Goal: Navigation & Orientation: Find specific page/section

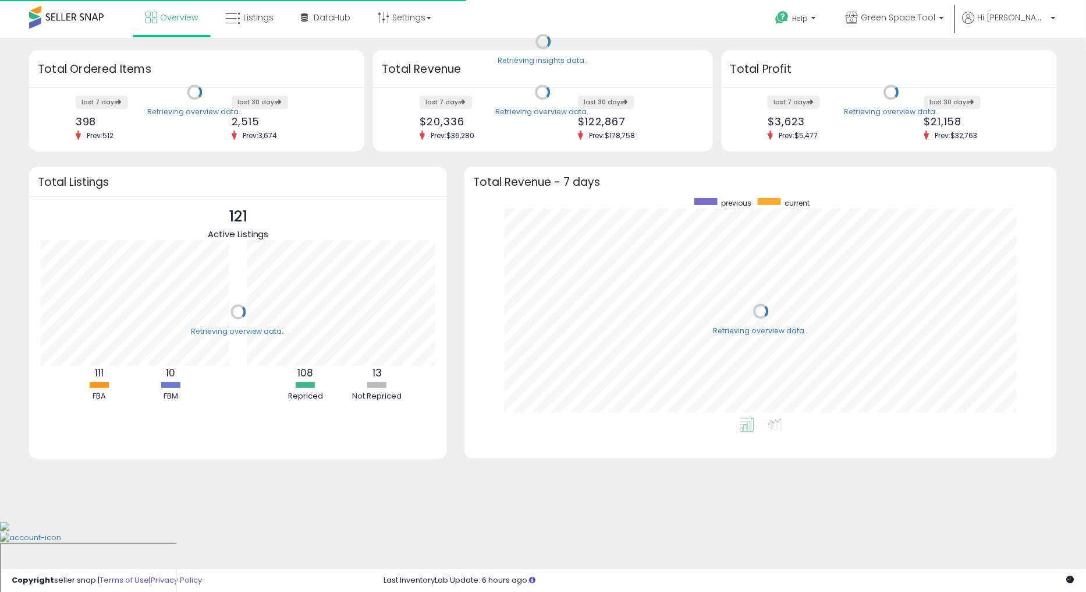
scroll to position [219, 569]
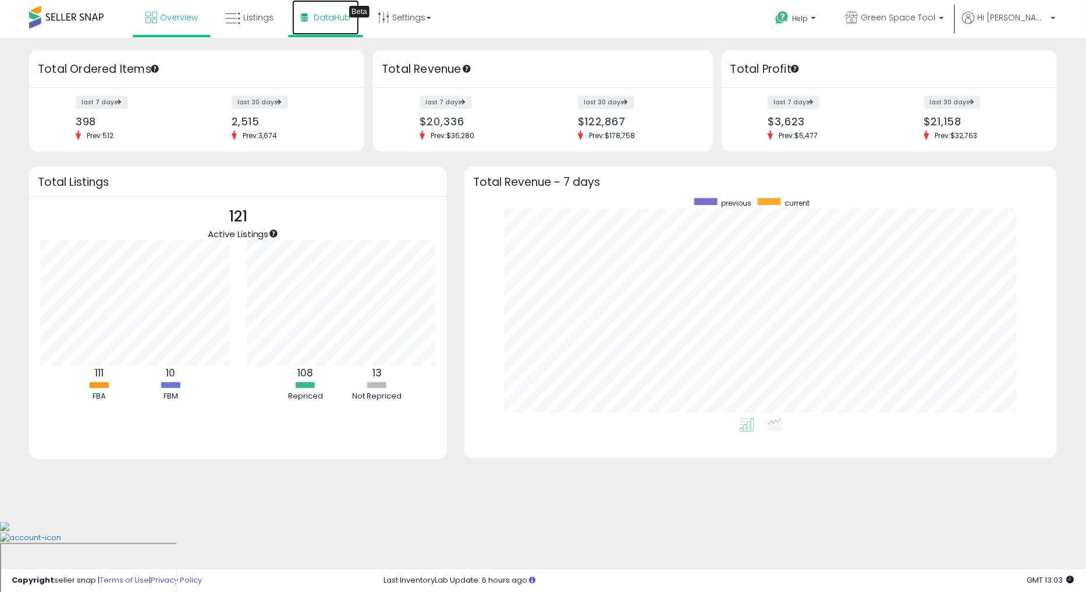
click at [321, 29] on link "DataHub Beta" at bounding box center [325, 17] width 67 height 35
click at [327, 20] on span "DataHub" at bounding box center [332, 18] width 37 height 12
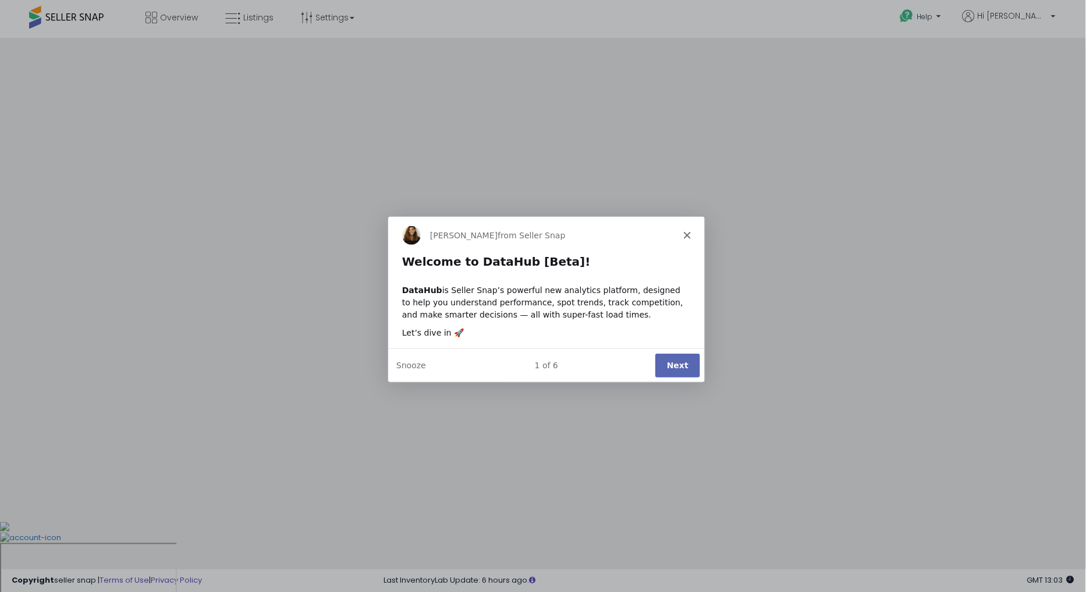
click at [690, 365] on button "Next" at bounding box center [676, 364] width 45 height 24
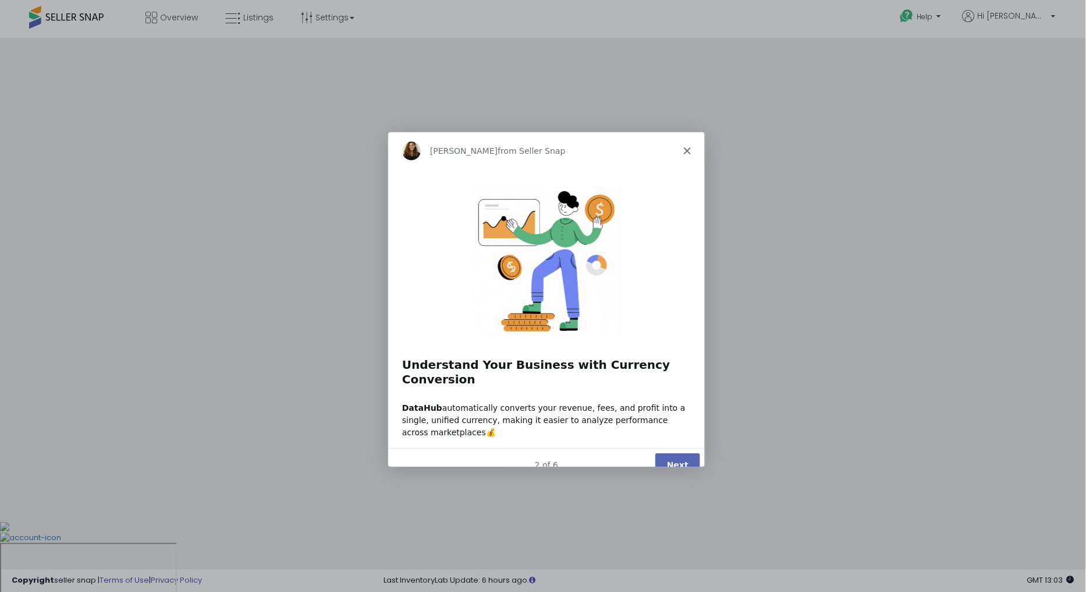
click at [666, 452] on button "Next" at bounding box center [676, 464] width 45 height 24
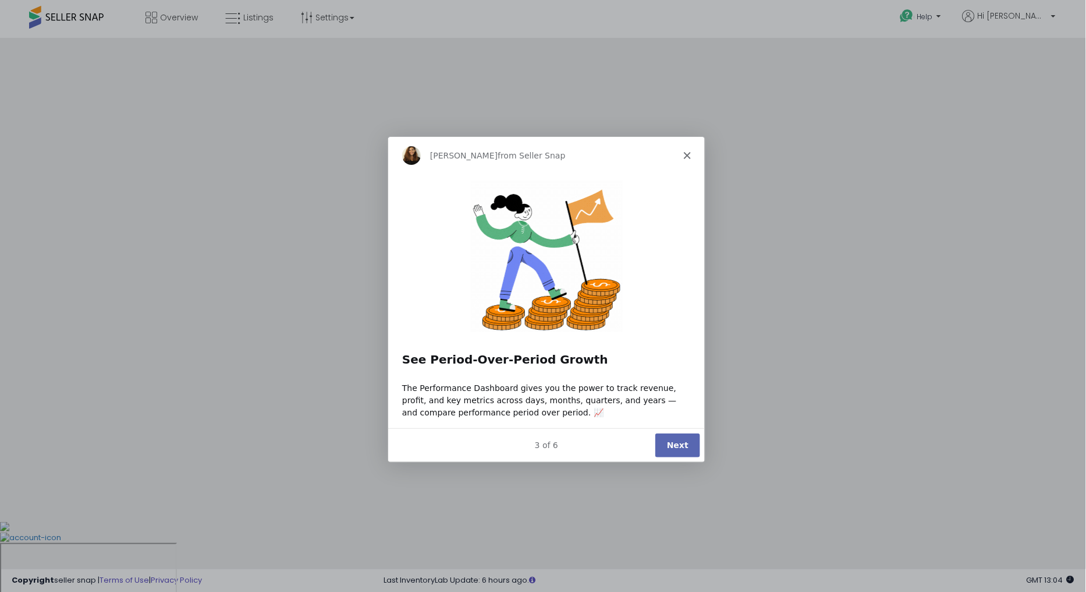
click at [664, 436] on button "Next" at bounding box center [676, 445] width 45 height 24
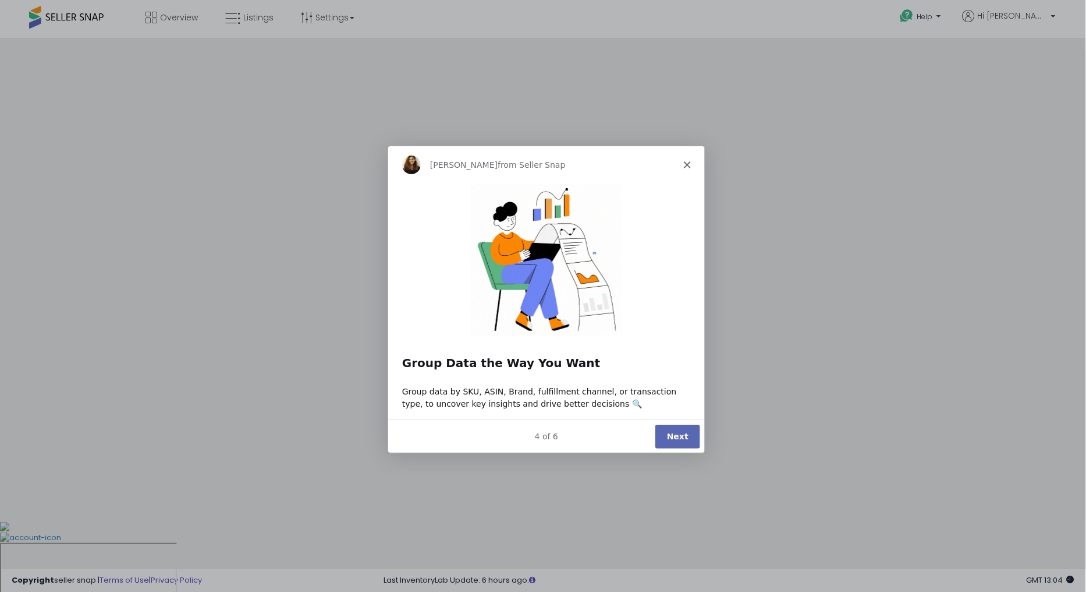
click at [689, 166] on polygon "Close" at bounding box center [686, 163] width 7 height 7
click at [687, 161] on polygon "Close" at bounding box center [686, 163] width 7 height 7
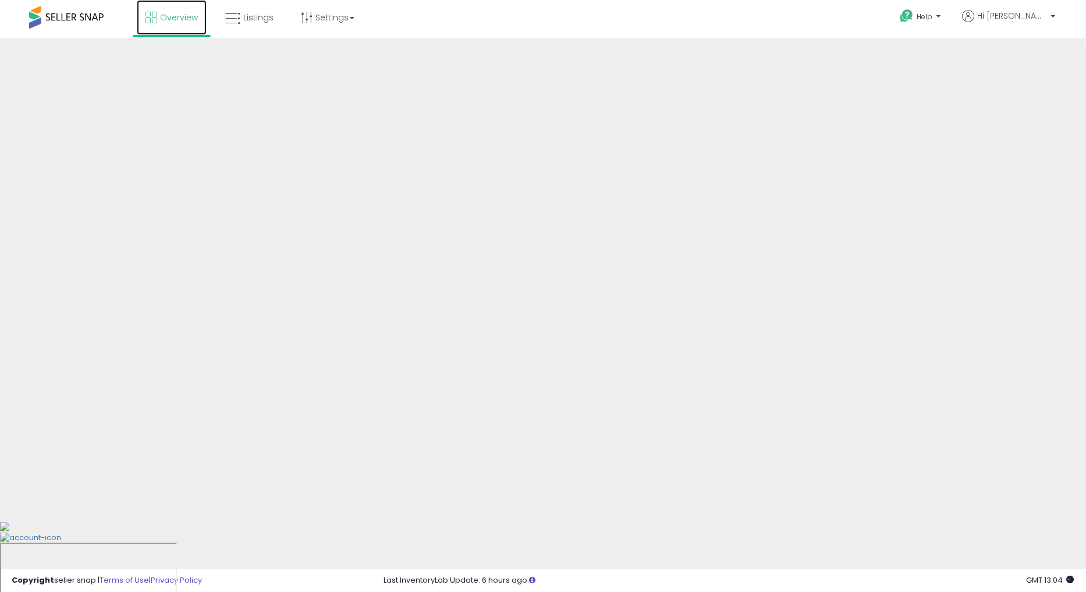
click at [164, 22] on link "Overview" at bounding box center [172, 17] width 70 height 35
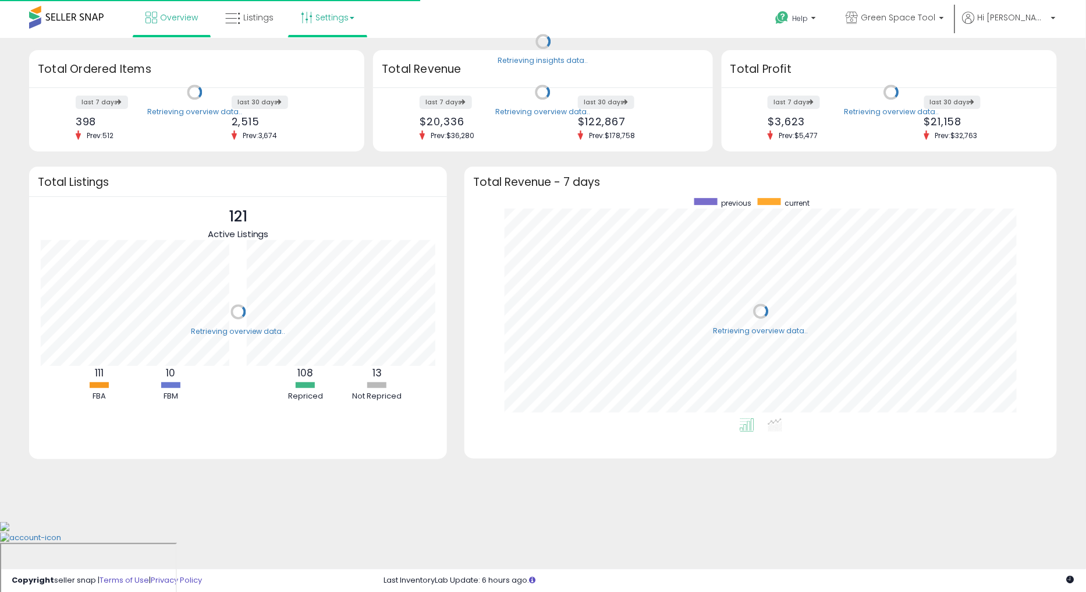
scroll to position [219, 569]
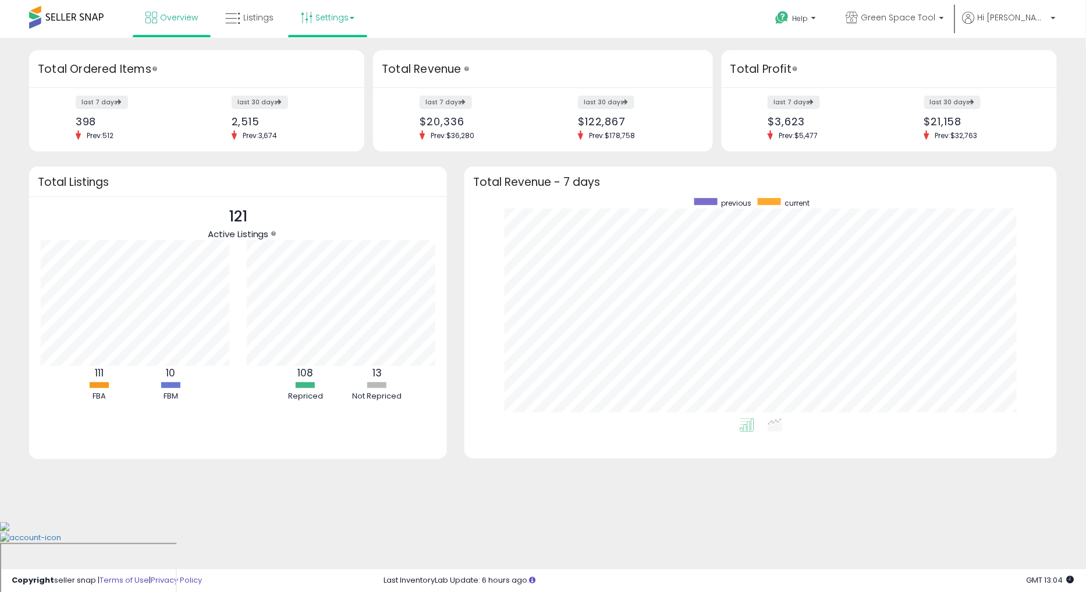
click at [342, 24] on link "Settings" at bounding box center [327, 17] width 71 height 35
click at [427, 13] on div "Overview Listings Settings" at bounding box center [350, 24] width 718 height 49
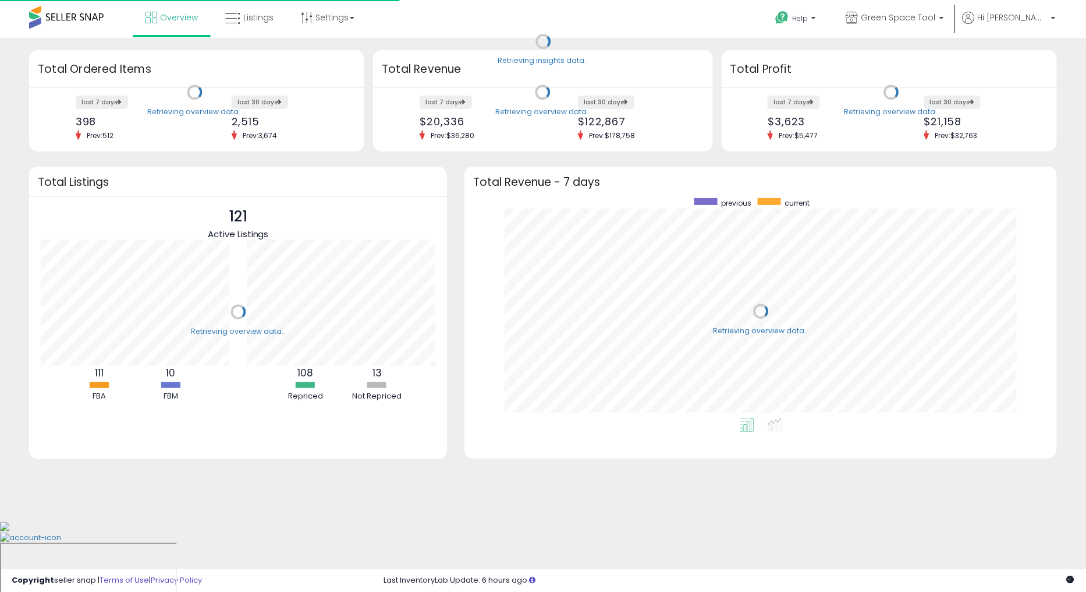
scroll to position [219, 569]
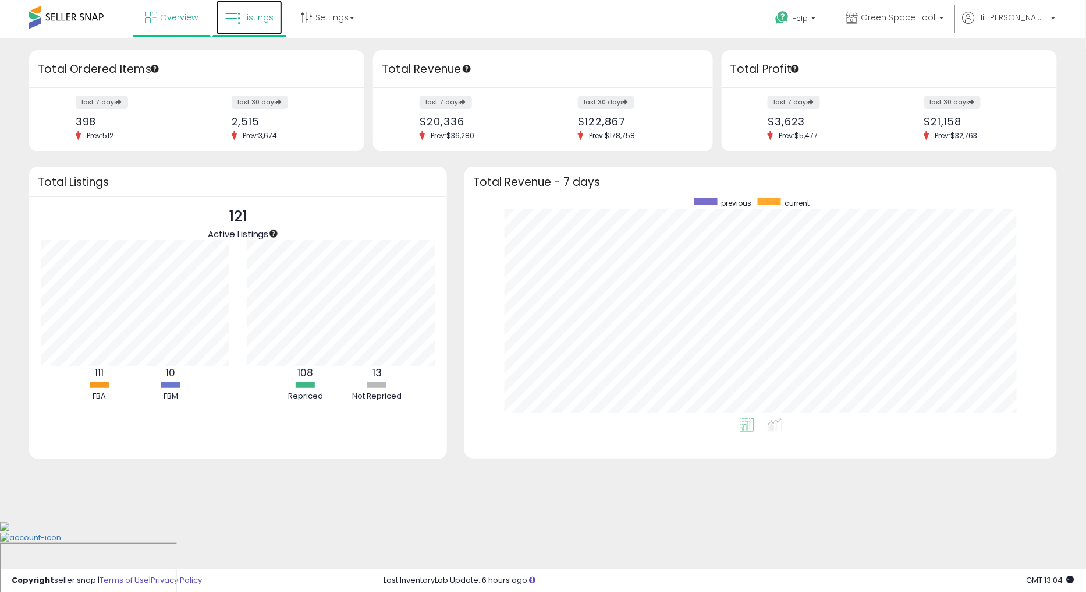
click at [240, 13] on link "Listings" at bounding box center [250, 17] width 66 height 35
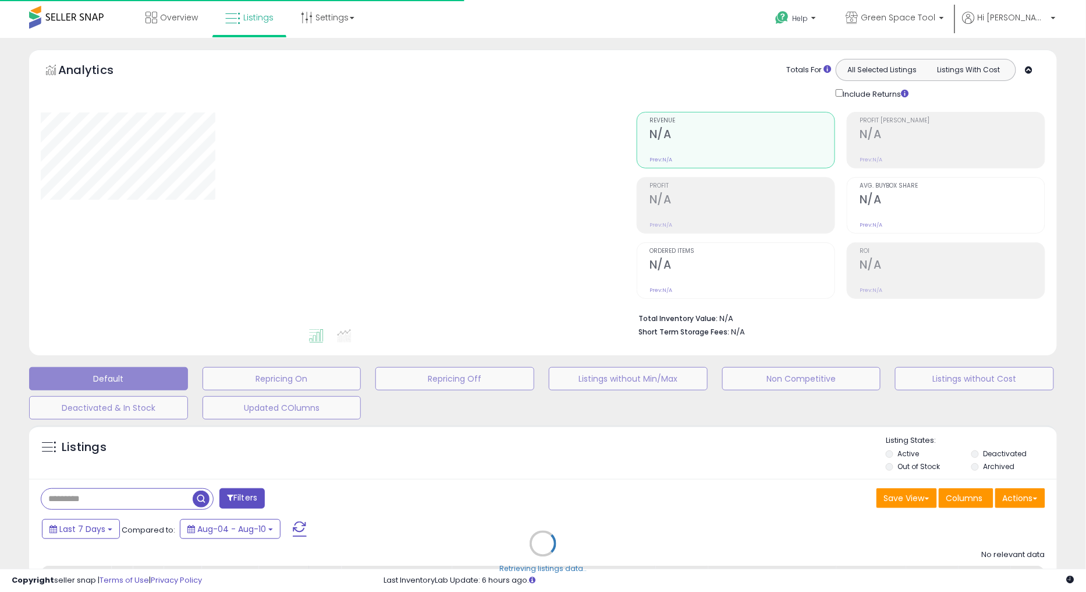
type input "**********"
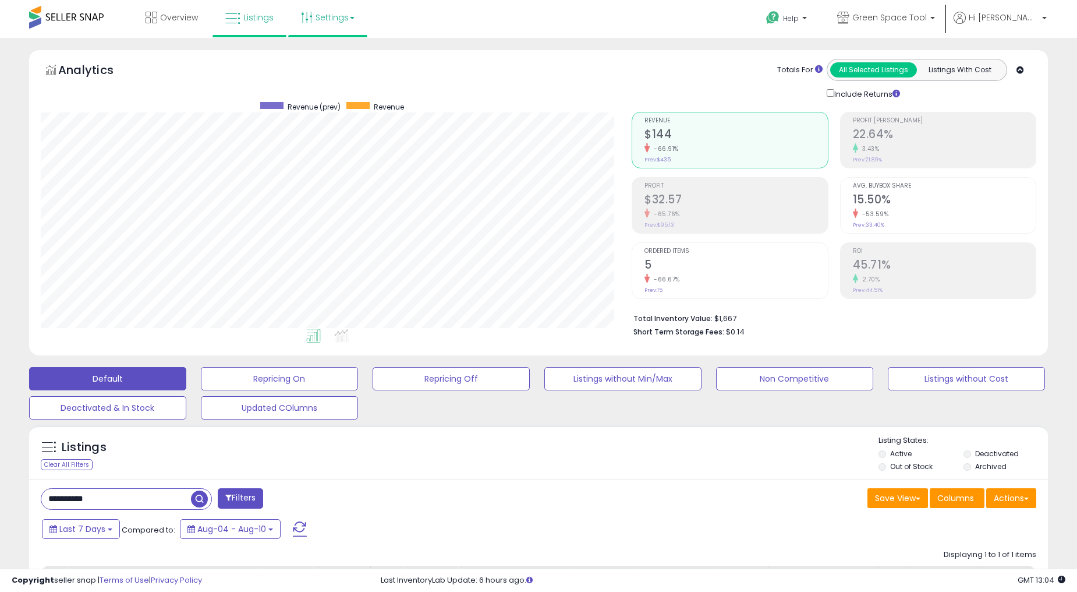
click at [343, 13] on link "Settings" at bounding box center [327, 17] width 71 height 35
click at [487, 7] on div "Overview Listings Settings" at bounding box center [347, 24] width 712 height 49
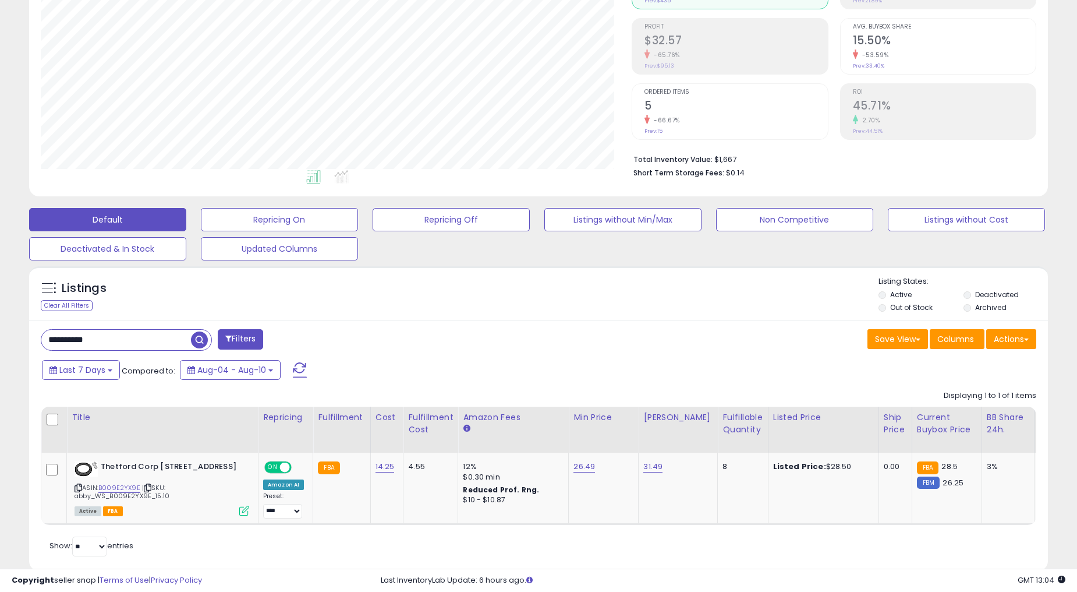
scroll to position [199, 0]
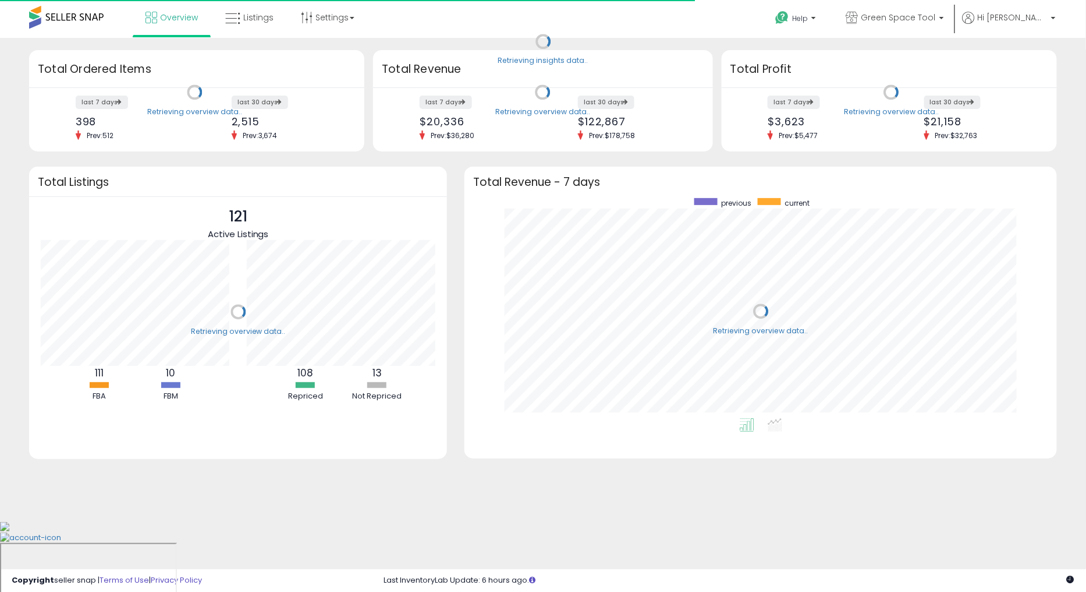
scroll to position [219, 569]
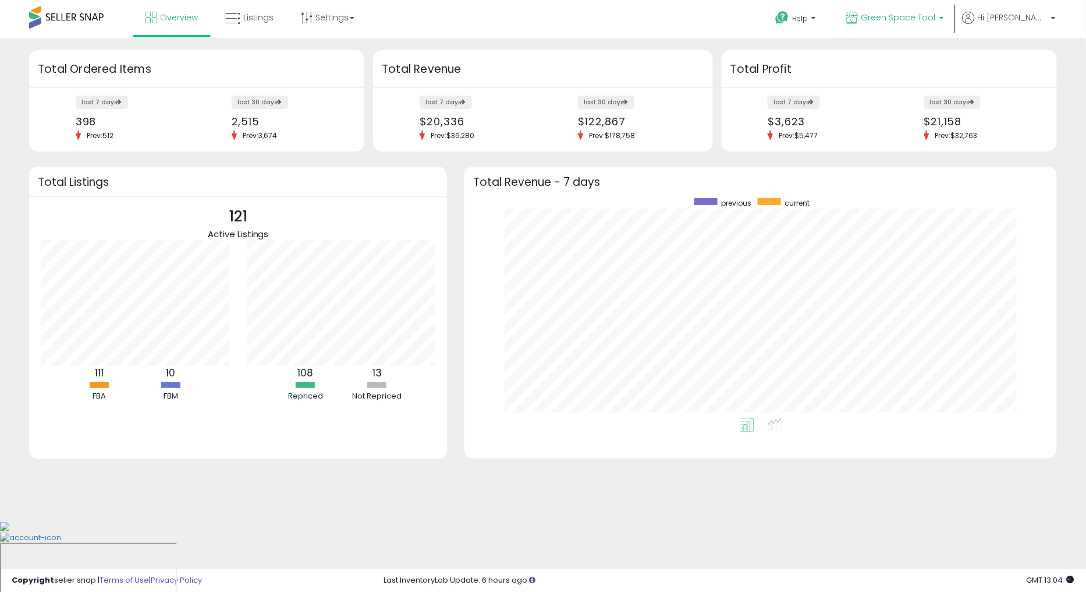
click at [936, 13] on span "Green Space Tool" at bounding box center [899, 18] width 75 height 12
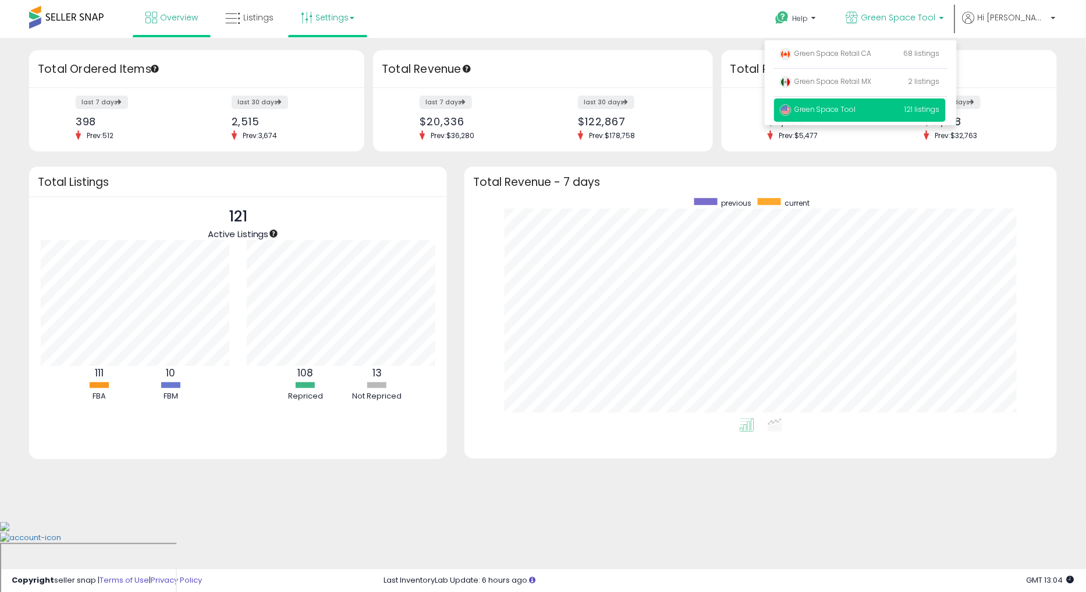
click at [346, 12] on link "Settings" at bounding box center [327, 17] width 71 height 35
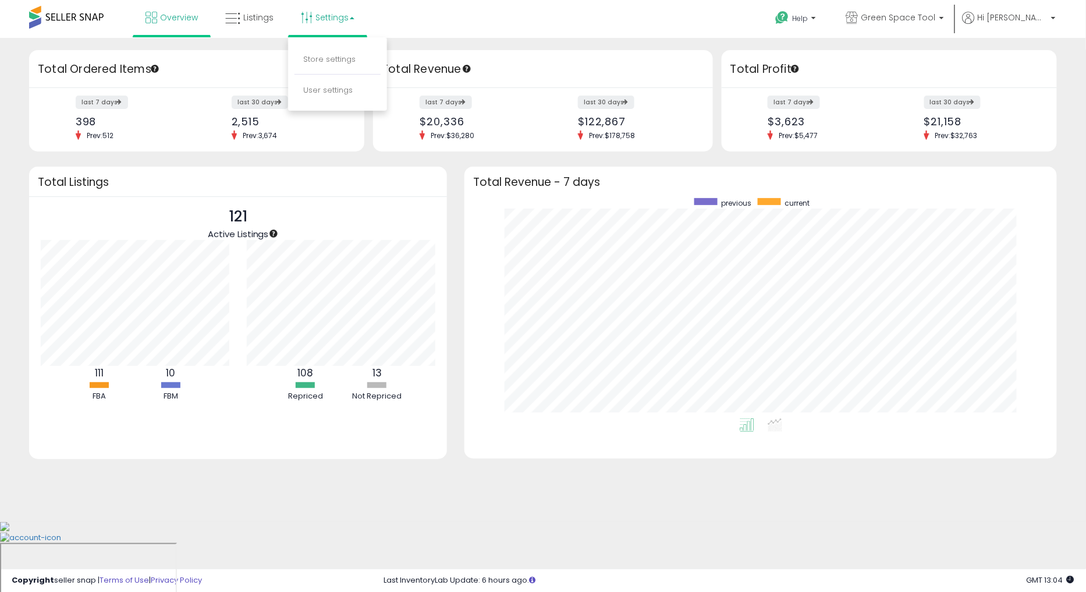
click at [501, 26] on div "Overview Listings Settings" at bounding box center [350, 24] width 718 height 49
click at [260, 24] on link "Listings" at bounding box center [250, 17] width 66 height 35
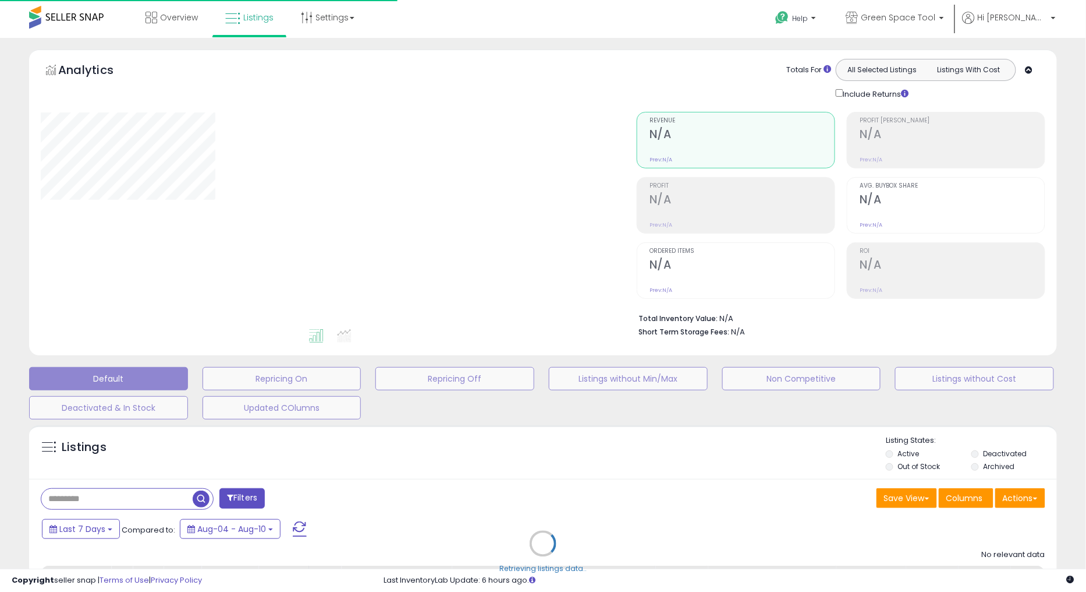
type input "**********"
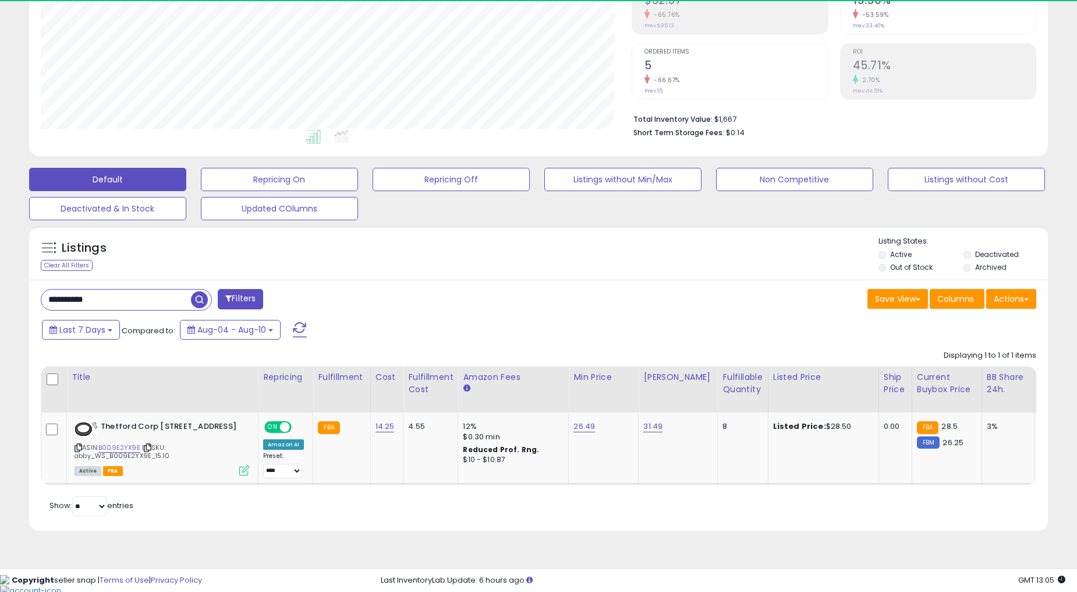
scroll to position [239, 590]
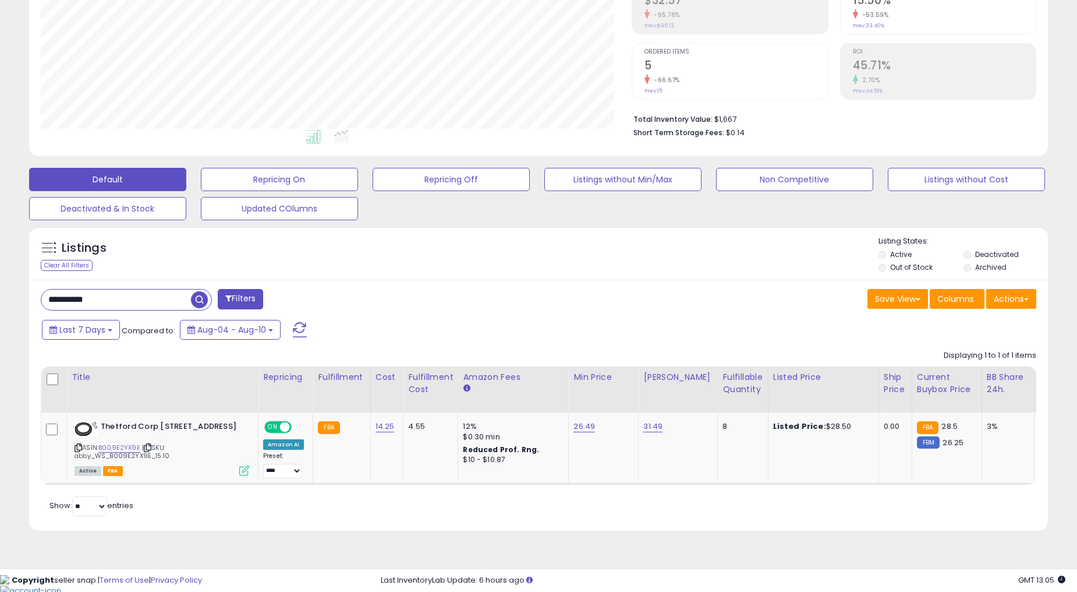
click at [168, 299] on input "**********" at bounding box center [116, 299] width 150 height 20
click at [152, 430] on b "Thetford Corp [STREET_ADDRESS]" at bounding box center [171, 428] width 141 height 14
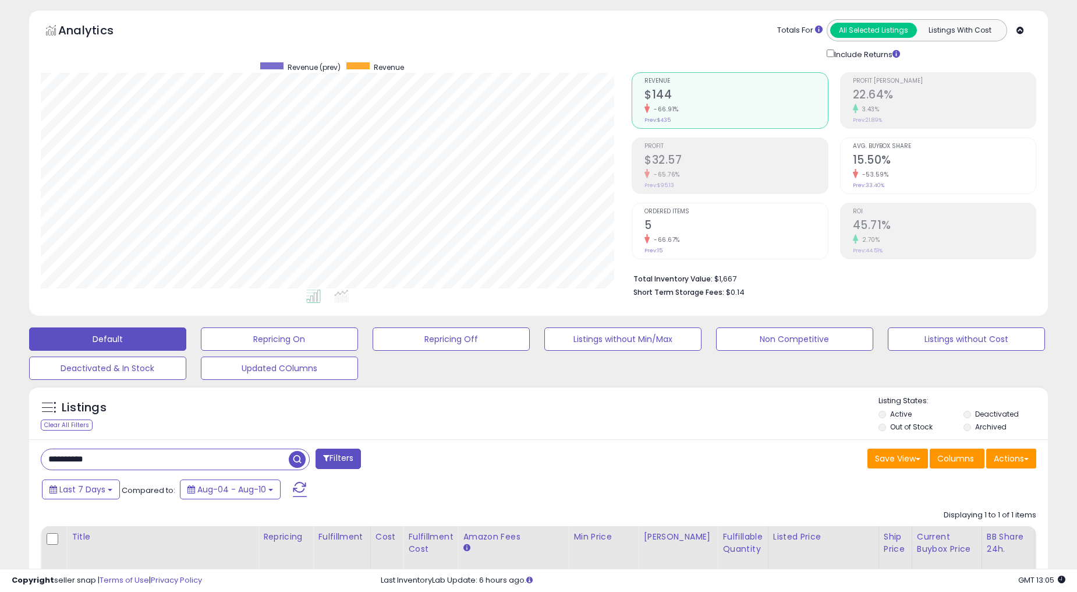
scroll to position [0, 0]
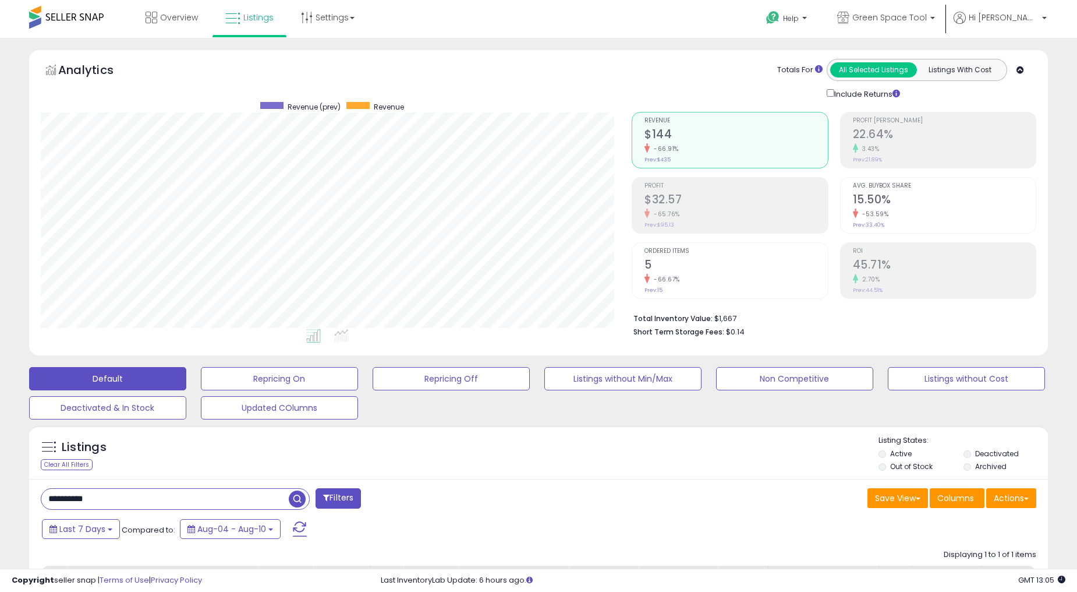
click at [76, 24] on span at bounding box center [66, 17] width 75 height 23
click at [48, 17] on span at bounding box center [66, 17] width 75 height 23
click at [194, 17] on span "Overview" at bounding box center [179, 18] width 38 height 12
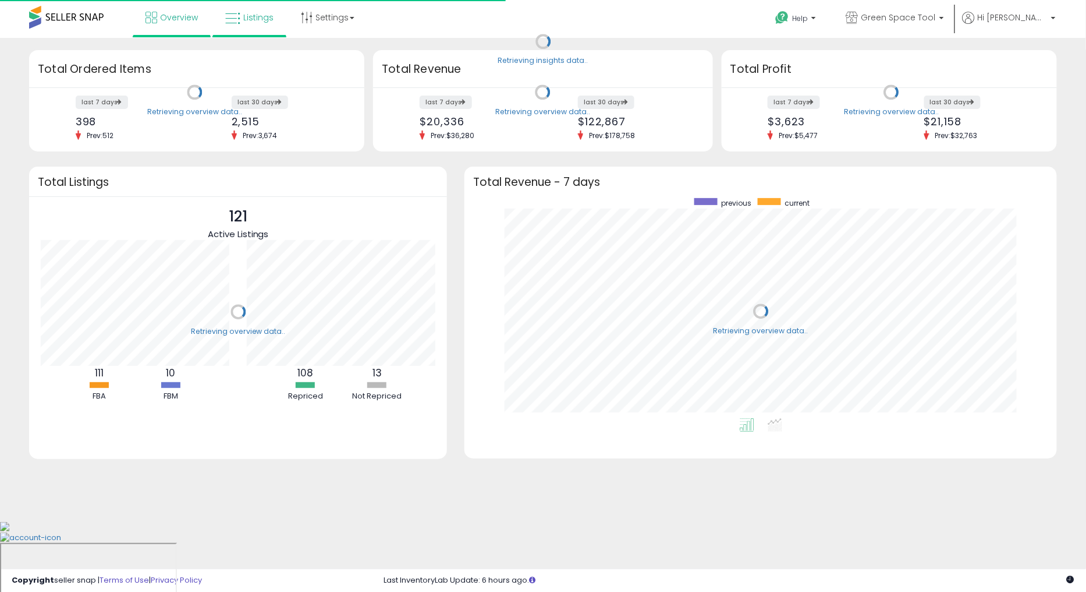
scroll to position [219, 569]
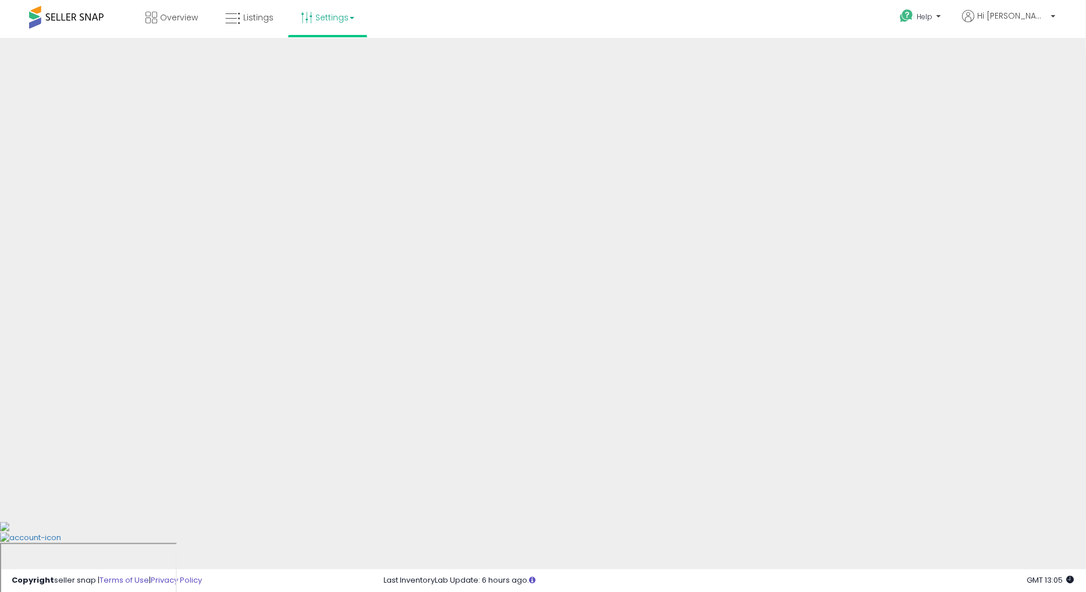
click at [346, 15] on link "Settings" at bounding box center [327, 17] width 71 height 35
click at [332, 58] on link "Store settings" at bounding box center [329, 59] width 52 height 11
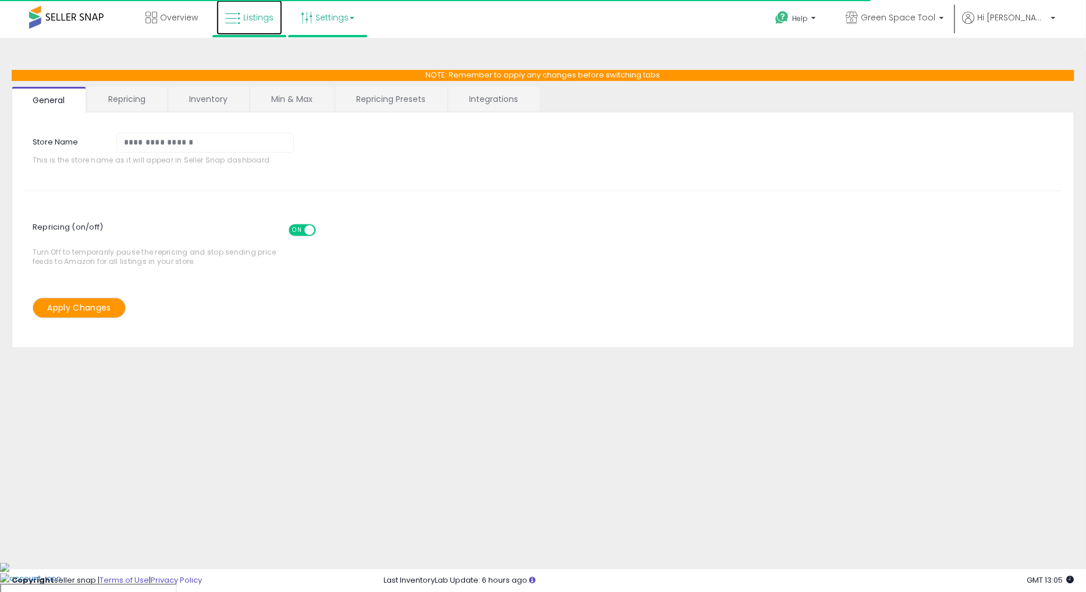
click at [249, 24] on link "Listings" at bounding box center [250, 17] width 66 height 35
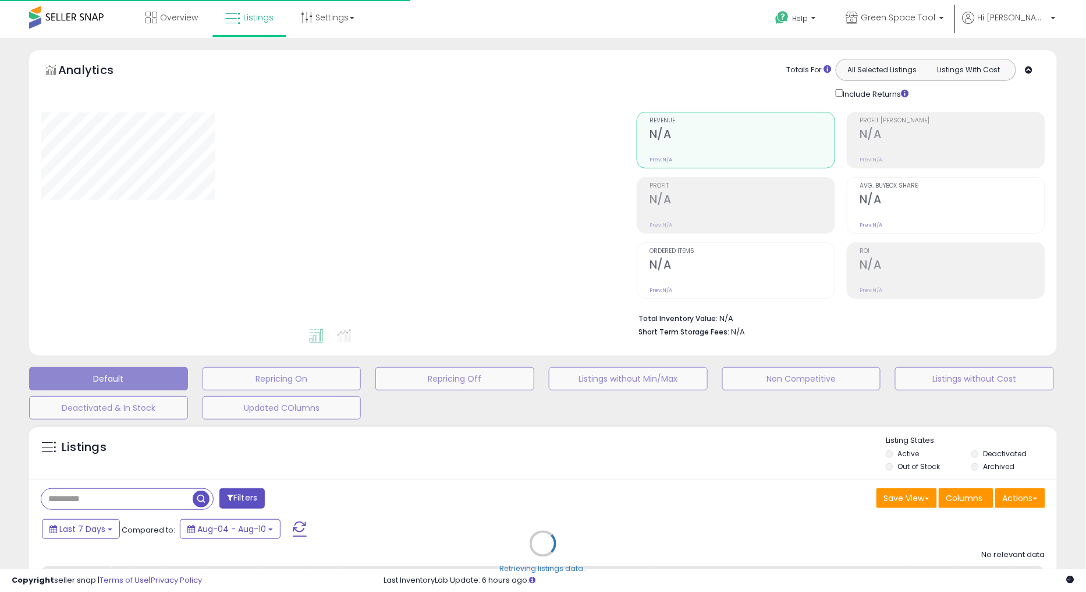
type input "**********"
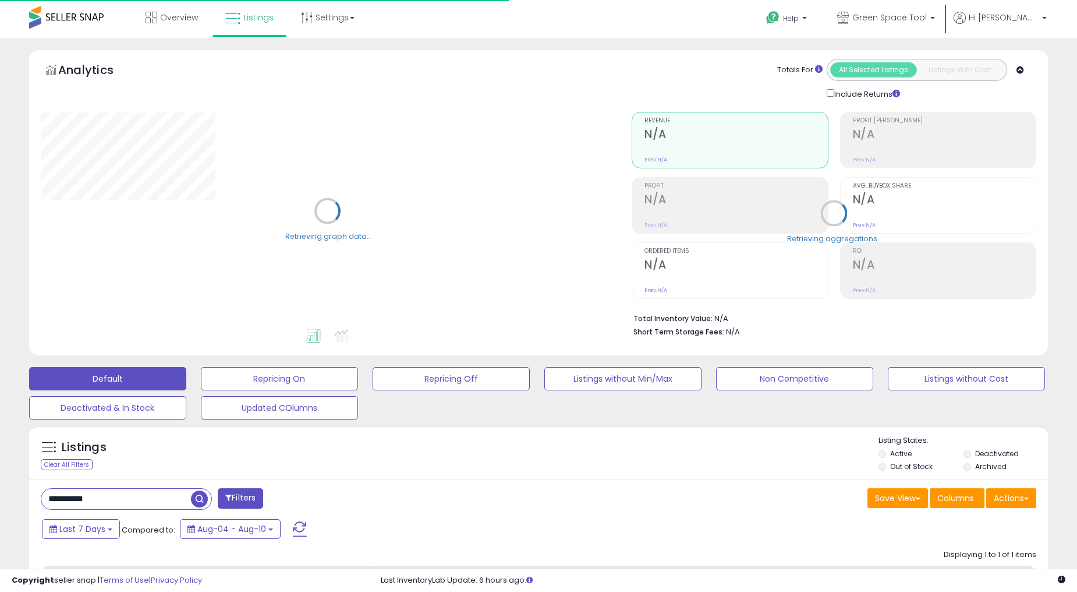
click at [432, 20] on div "Overview Listings Settings" at bounding box center [347, 24] width 712 height 49
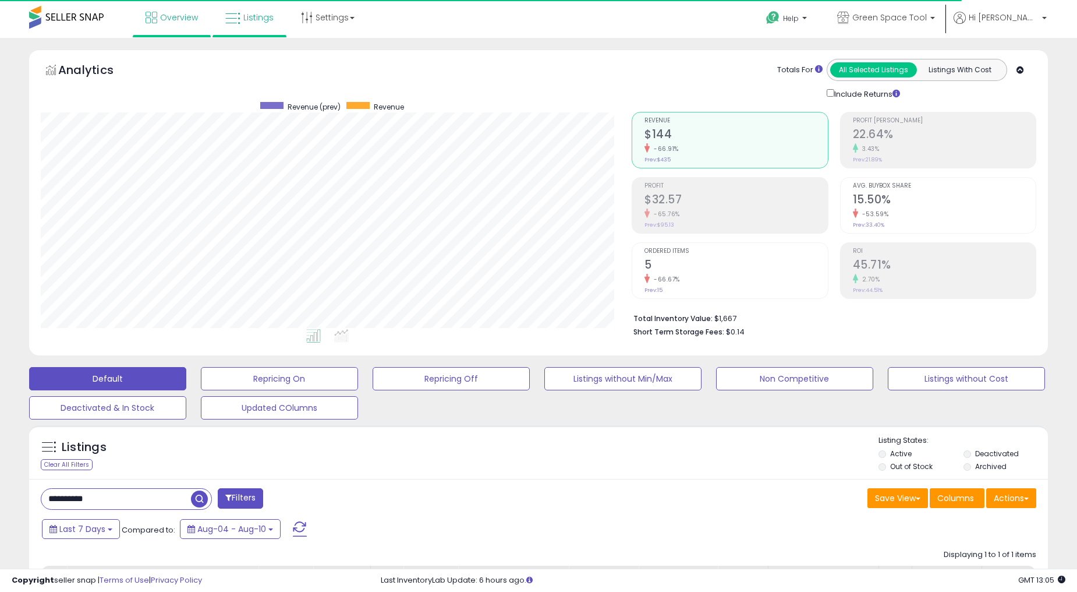
scroll to position [239, 590]
click at [171, 14] on span "Overview" at bounding box center [179, 18] width 38 height 12
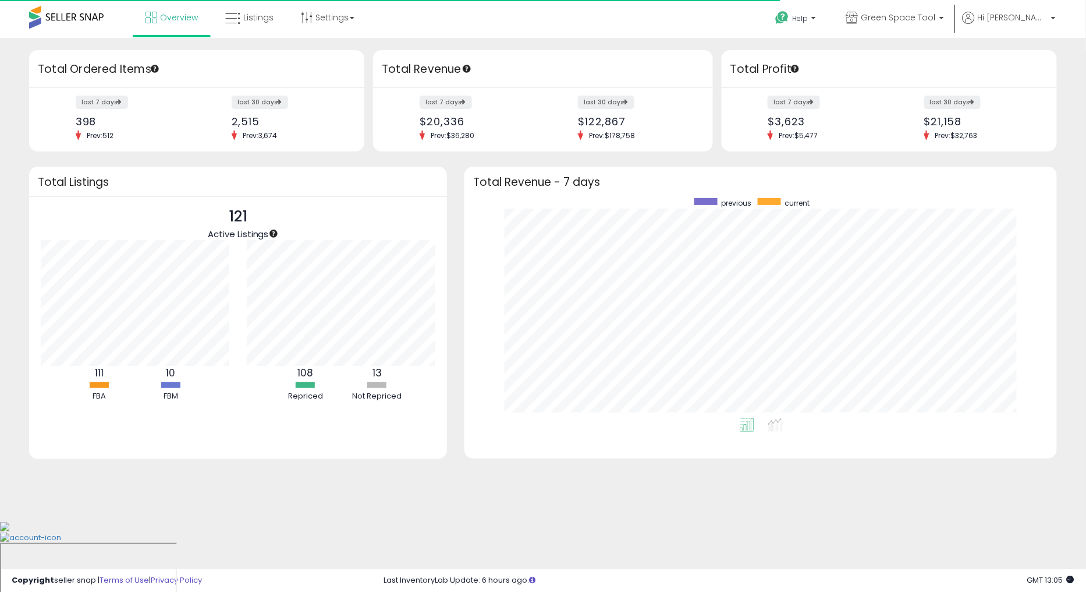
scroll to position [219, 569]
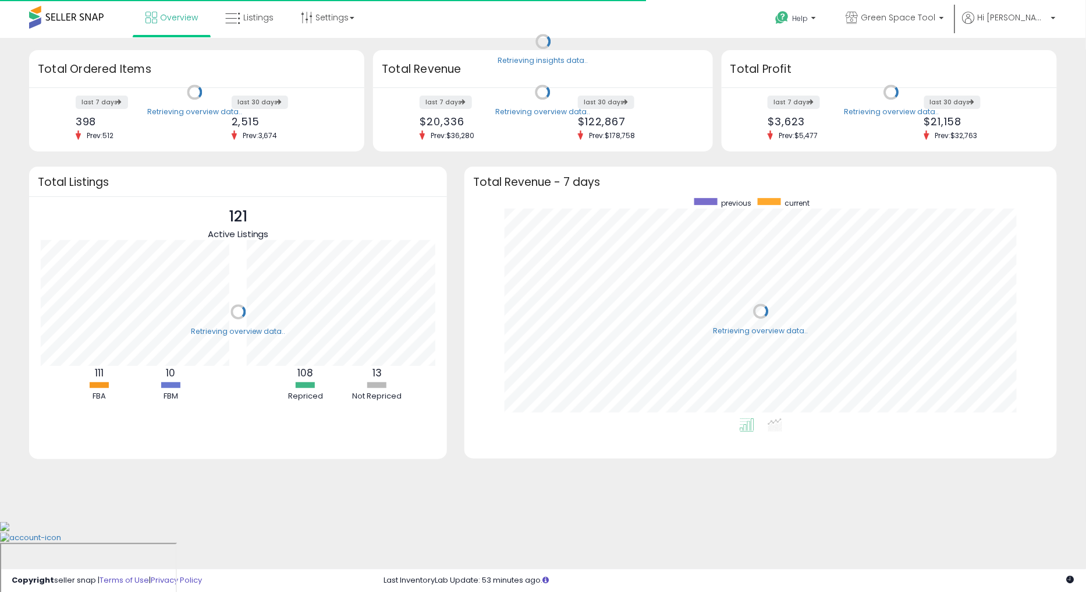
scroll to position [219, 569]
